Goal: Browse casually

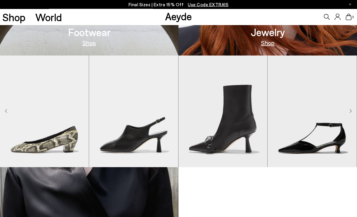
scroll to position [370, 0]
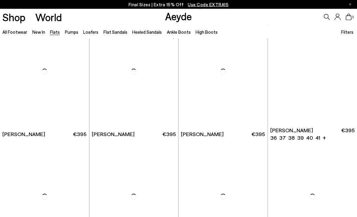
scroll to position [2280, 0]
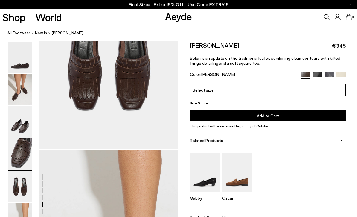
scroll to position [822, 0]
